Goal: Navigation & Orientation: Find specific page/section

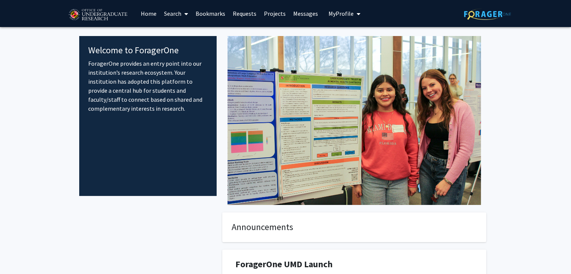
click at [209, 11] on link "Bookmarks" at bounding box center [210, 13] width 37 height 26
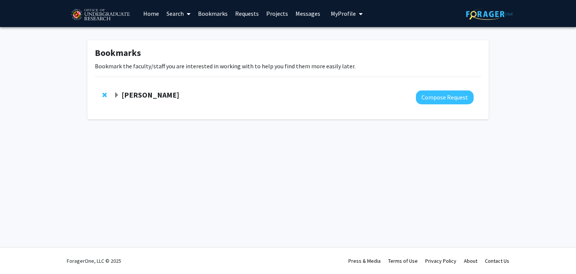
click at [149, 94] on strong "[PERSON_NAME]" at bounding box center [151, 94] width 58 height 9
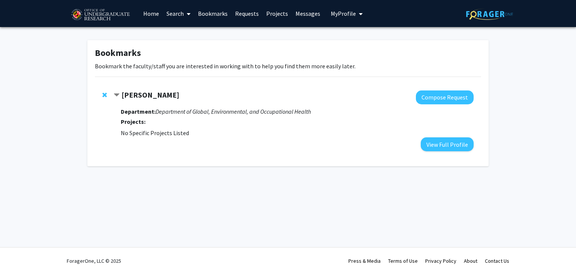
click at [132, 120] on strong "Projects:" at bounding box center [133, 122] width 25 height 8
click at [119, 94] on span "Contract Heather Amato Bookmark" at bounding box center [117, 95] width 6 height 6
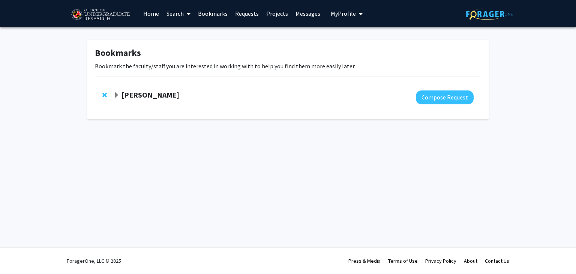
drag, startPoint x: 136, startPoint y: 95, endPoint x: 183, endPoint y: 90, distance: 47.2
click at [136, 95] on strong "[PERSON_NAME]" at bounding box center [151, 94] width 58 height 9
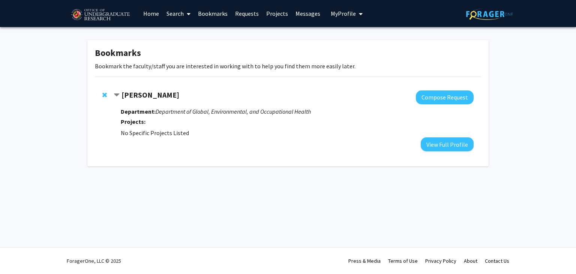
click at [331, 17] on button "My Profile" at bounding box center [347, 13] width 36 height 27
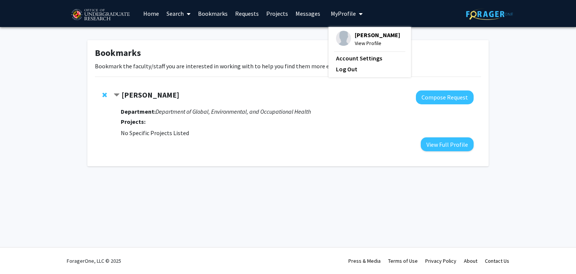
click at [347, 40] on div "[PERSON_NAME] View Profile" at bounding box center [368, 39] width 64 height 17
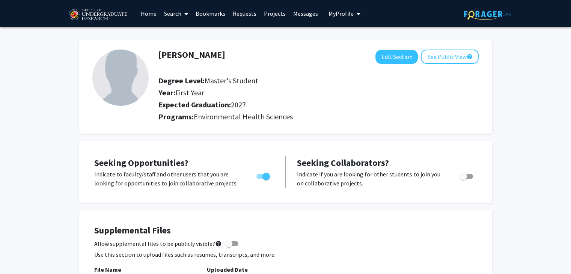
click at [145, 13] on link "Home" at bounding box center [148, 13] width 23 height 26
